Goal: Transaction & Acquisition: Purchase product/service

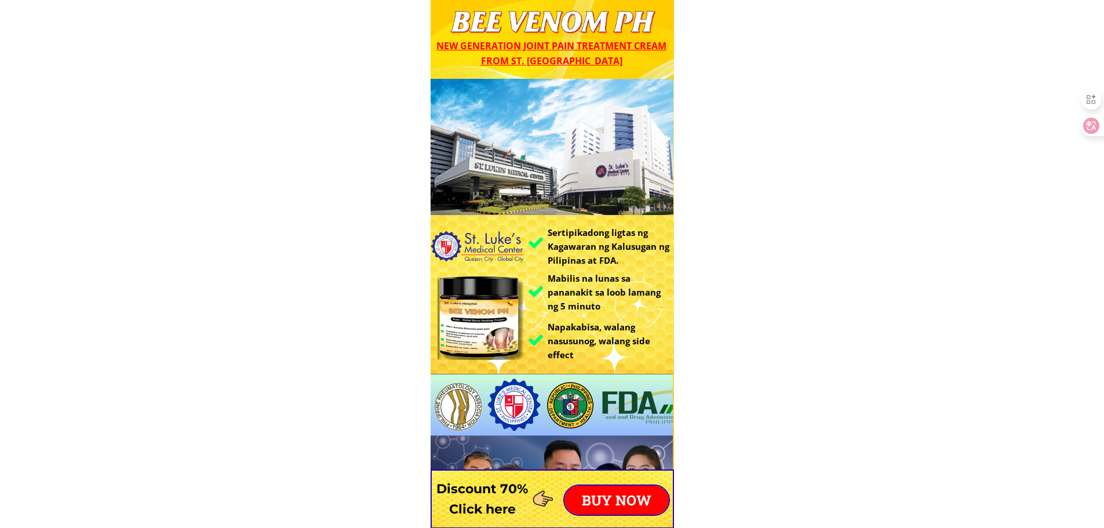
click at [633, 486] on p "BUY NOW" at bounding box center [616, 500] width 104 height 29
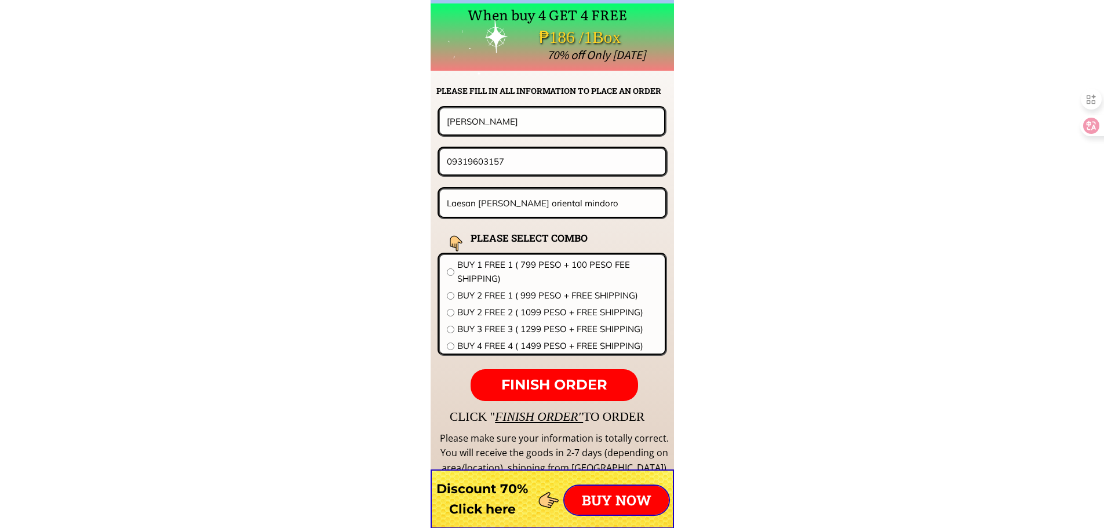
scroll to position [9092, 0]
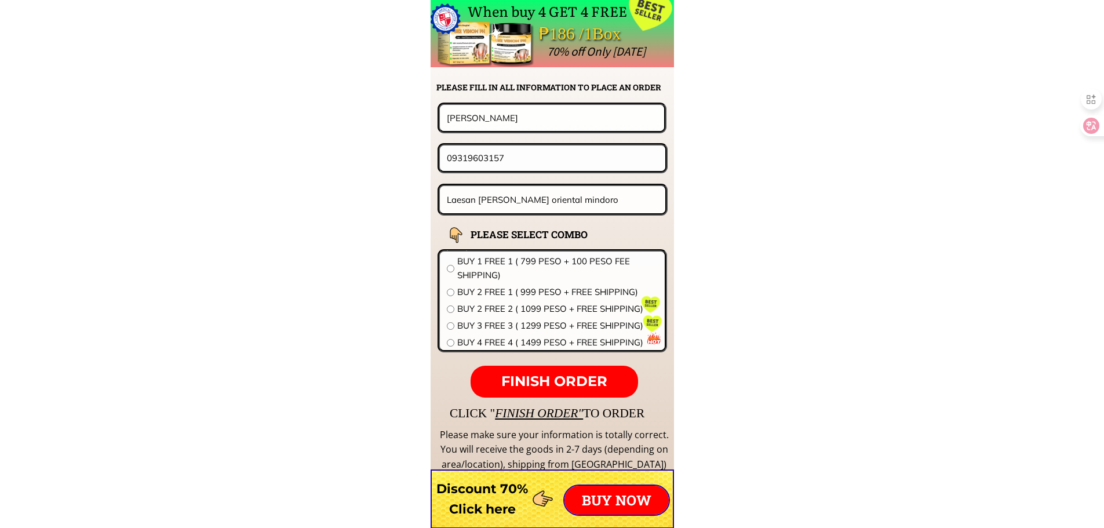
drag, startPoint x: 538, startPoint y: 114, endPoint x: 206, endPoint y: 120, distance: 332.1
paste input "[URL][DOMAIN_NAME]"
paste input "[PERSON_NAME]"
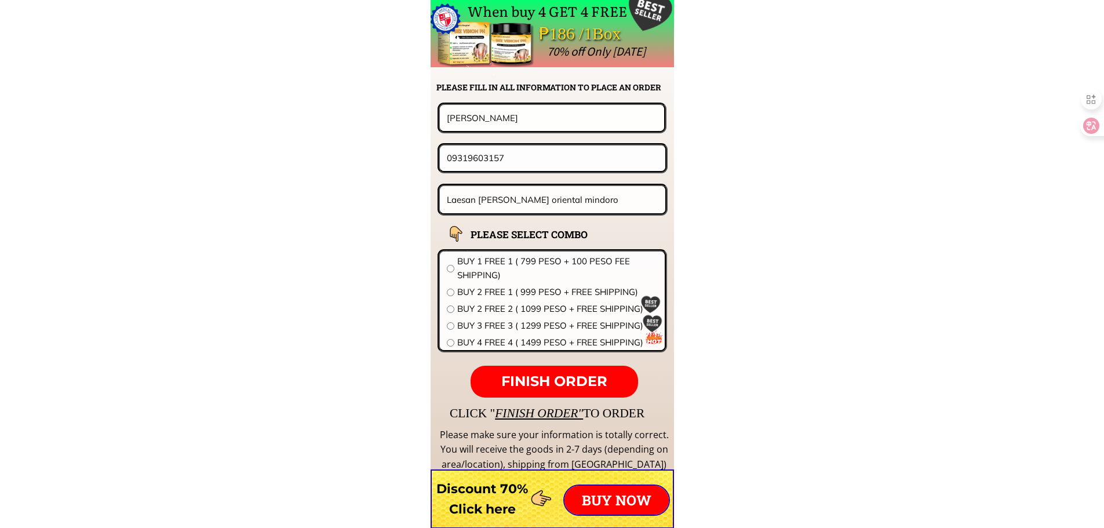
type input "[PERSON_NAME]"
click at [509, 159] on input "09319603157" at bounding box center [552, 157] width 217 height 25
paste input "639506517832"
drag, startPoint x: 459, startPoint y: 156, endPoint x: 398, endPoint y: 164, distance: 61.4
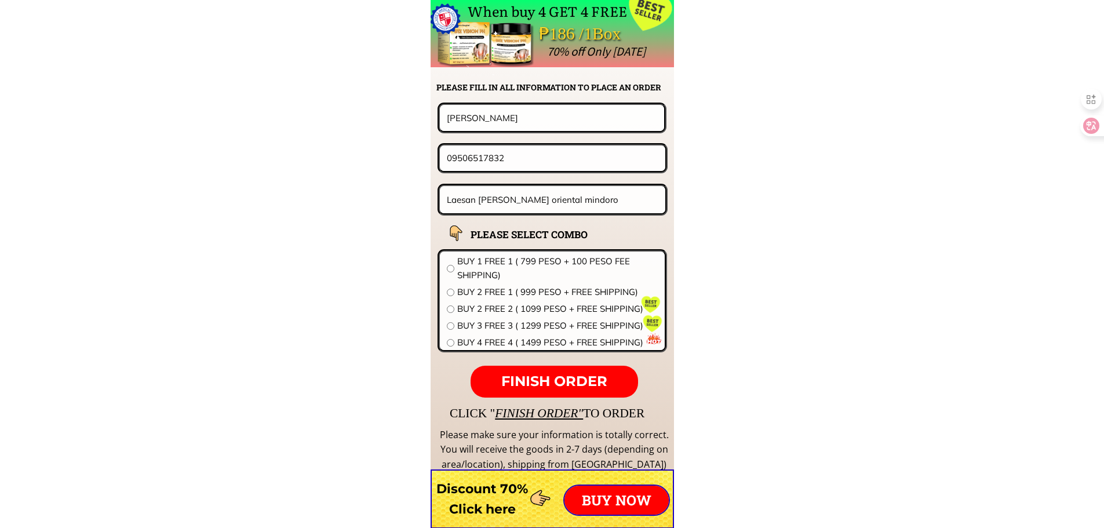
type input "09506517832"
click at [519, 185] on div "Laesan furtuna soccoro oriental mindoro" at bounding box center [552, 200] width 231 height 32
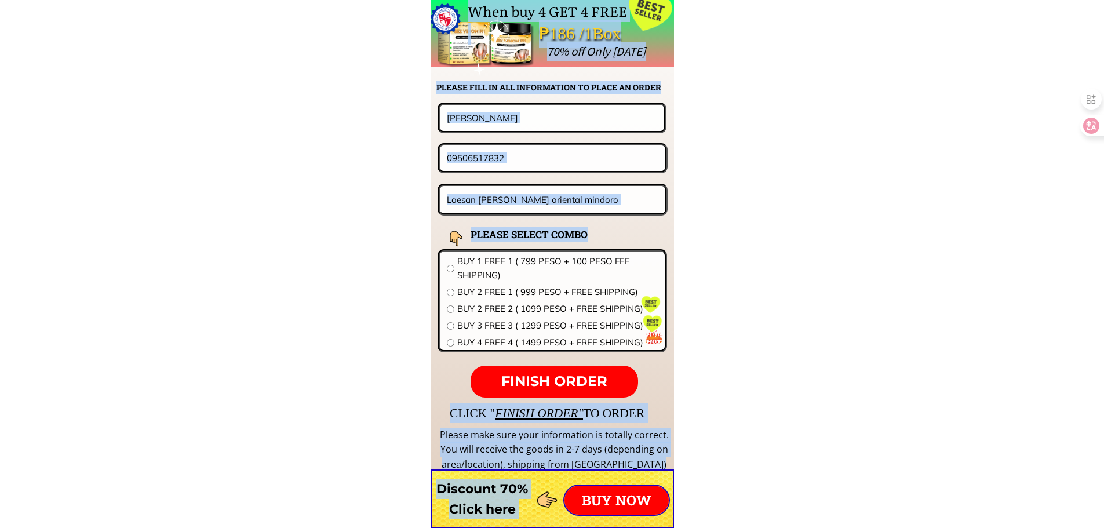
click at [519, 196] on input "Laesan furtuna soccoro oriental mindoro" at bounding box center [553, 199] width 218 height 27
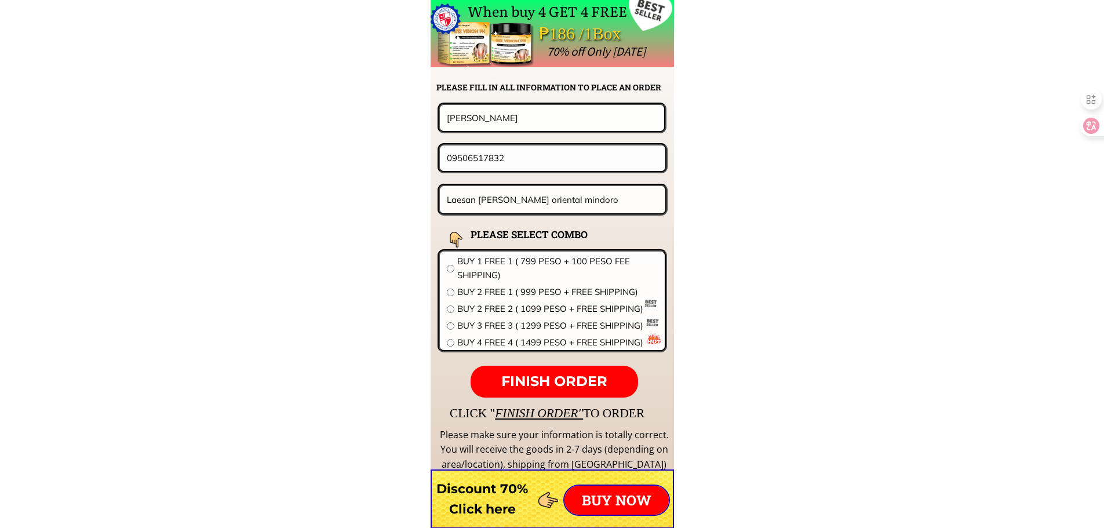
click at [519, 197] on input "Laesan furtuna soccoro oriental mindoro" at bounding box center [553, 199] width 218 height 27
paste input "#8 kaligayahan st. Brgy batasan hills [GEOGRAPHIC_DATA]"
type input "#8 kaligayahan st. Brgy batasan hills [GEOGRAPHIC_DATA]"
click at [520, 263] on span "BUY 1 FREE 1 ( 799 PESO + 100 PESO FEE SHIPPING)" at bounding box center [557, 268] width 200 height 28
radio input "true"
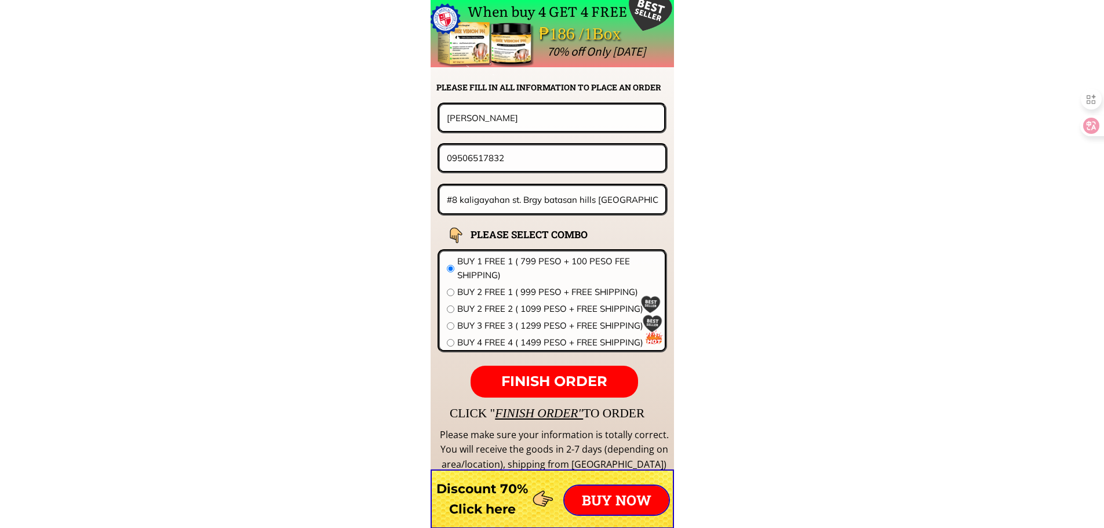
click at [547, 371] on p "FINISH ORDER" at bounding box center [553, 382] width 167 height 32
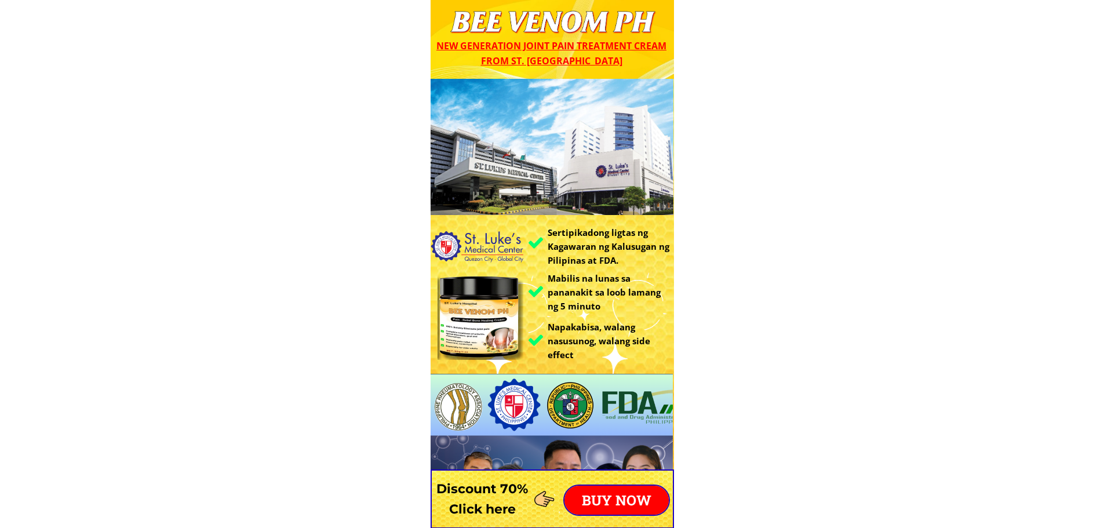
click at [607, 491] on p "BUY NOW" at bounding box center [616, 500] width 104 height 29
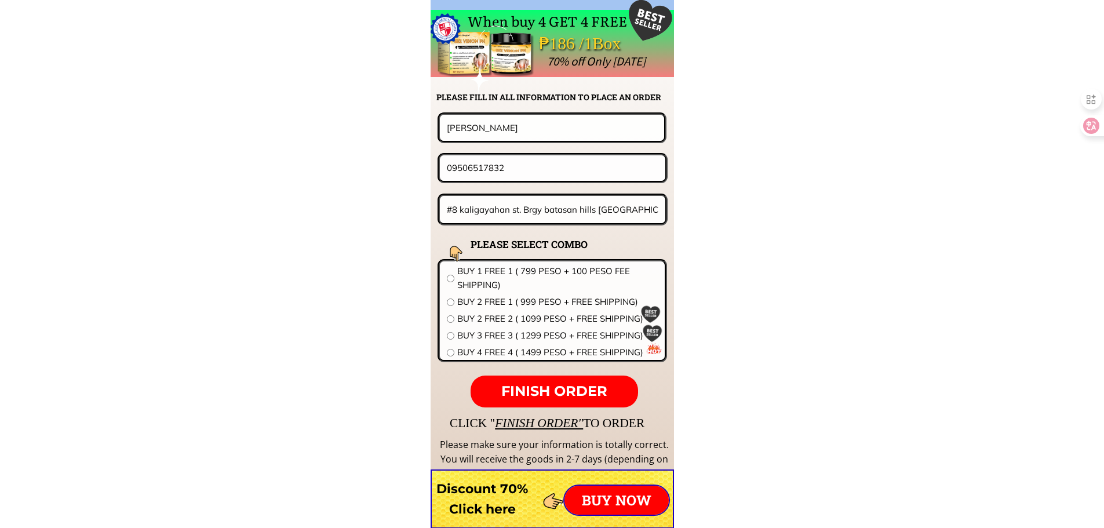
scroll to position [9092, 0]
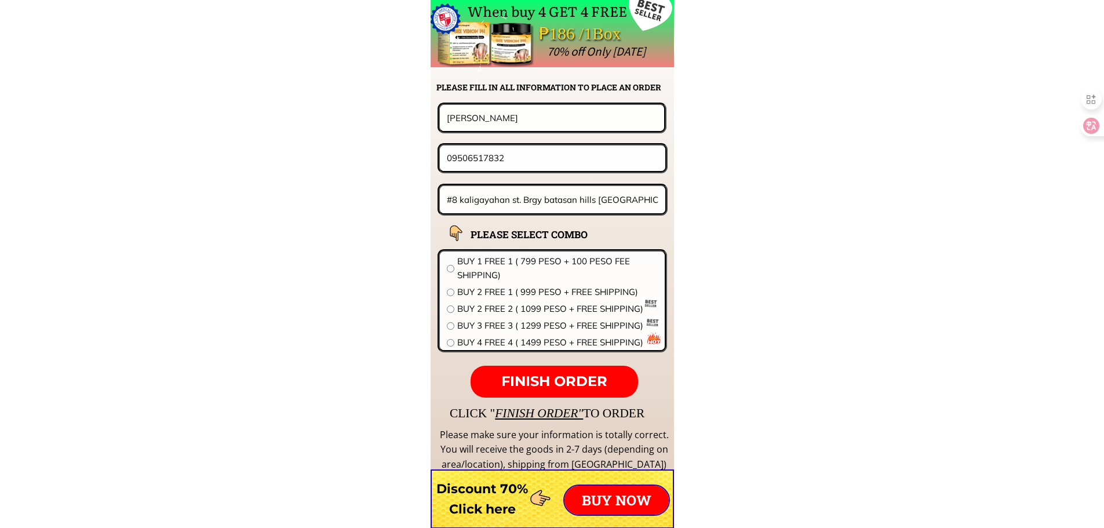
drag, startPoint x: 470, startPoint y: 118, endPoint x: 235, endPoint y: 112, distance: 235.3
paste input "[DEMOGRAPHIC_DATA] .C. [DEMOGRAPHIC_DATA]"
type input "[DEMOGRAPHIC_DATA] .C. [DEMOGRAPHIC_DATA]"
drag, startPoint x: 509, startPoint y: 165, endPoint x: 262, endPoint y: 165, distance: 246.8
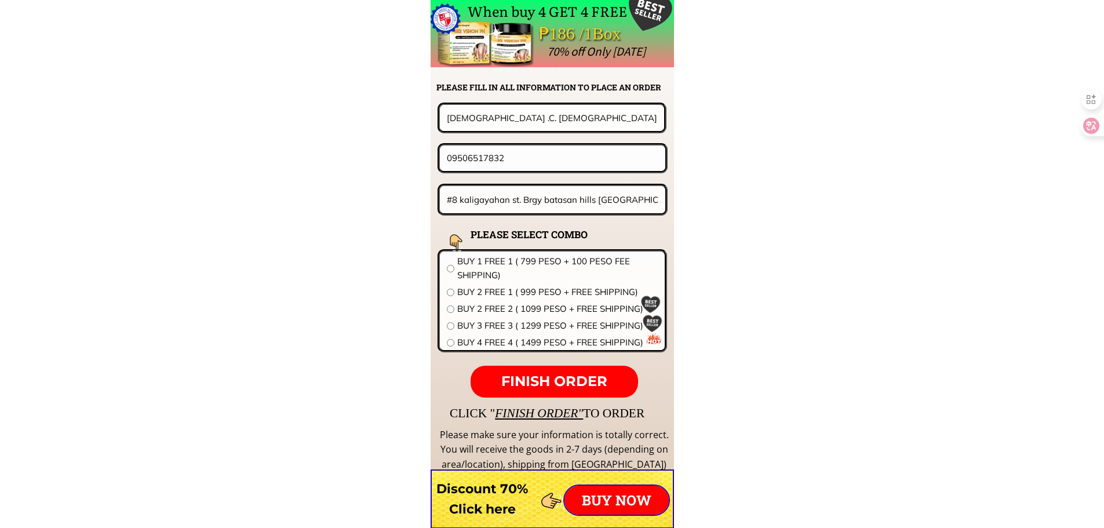
paste input "174651055"
type input "09174651055"
click at [561, 199] on input "#8 kaligayahan st. Brgy batasan hills [GEOGRAPHIC_DATA]" at bounding box center [553, 199] width 218 height 27
paste input "0558 Barangay Capihan. Sa""
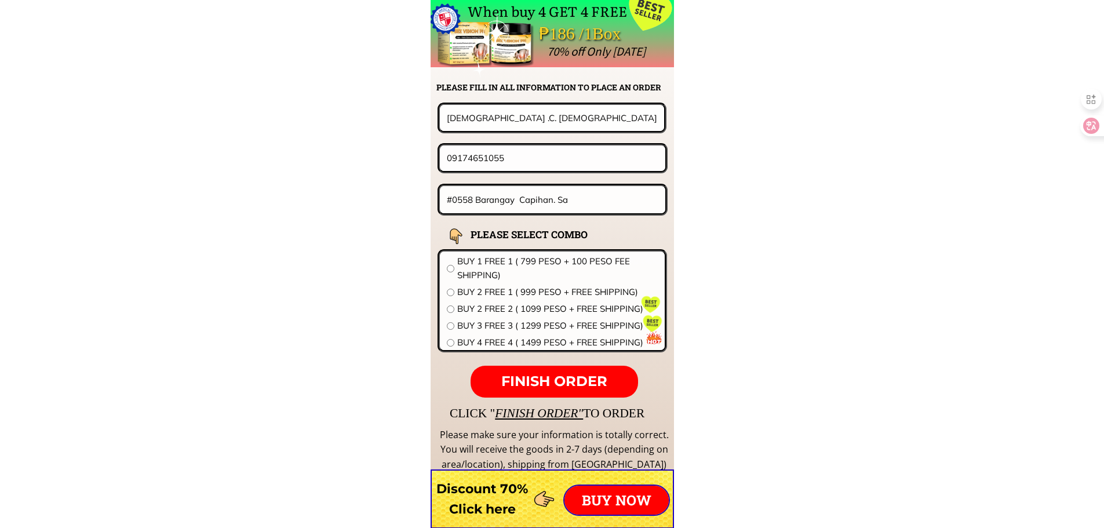
type input "#0558 Barangay Capihan. Sa"
click at [483, 294] on span "BUY 2 FREE 1 ( 999 PESO + FREE SHIPPING)" at bounding box center [557, 292] width 200 height 14
radio input "true"
click at [590, 385] on span "FINISH ORDER" at bounding box center [554, 381] width 106 height 17
